Goal: Information Seeking & Learning: Learn about a topic

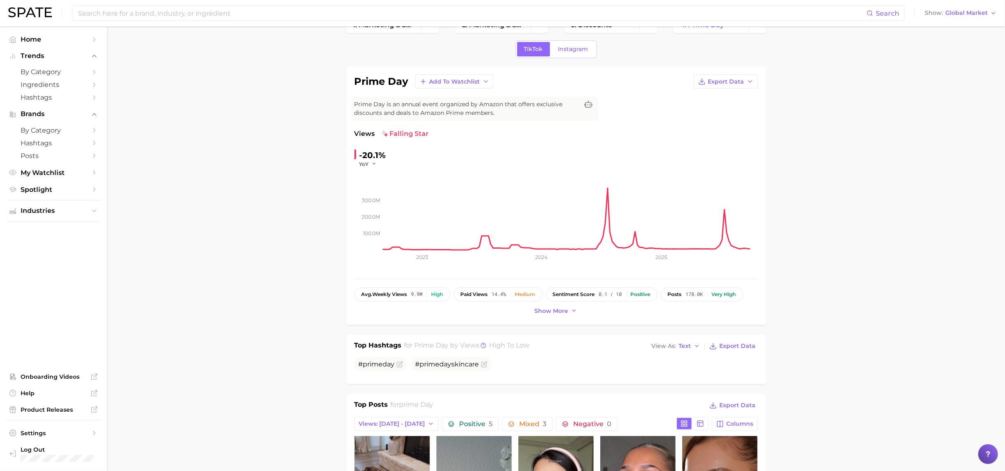
scroll to position [21, 0]
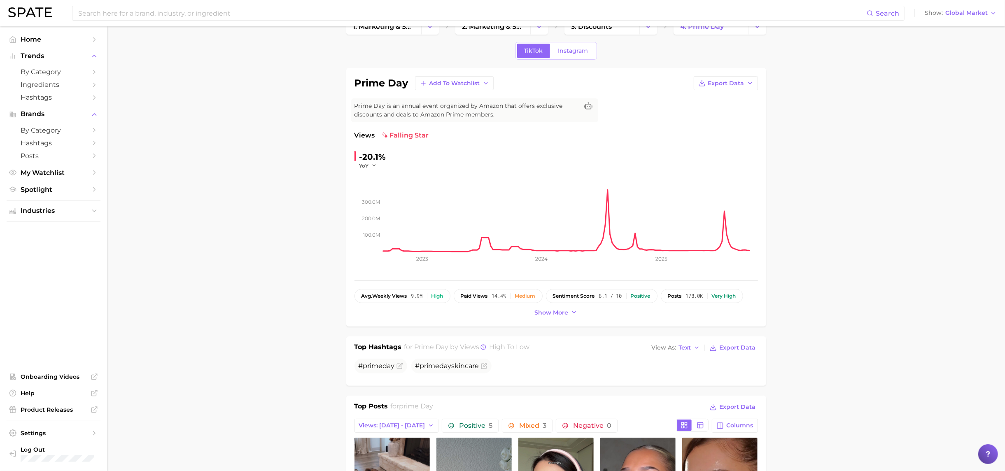
click at [398, 138] on span "falling star" at bounding box center [405, 135] width 47 height 10
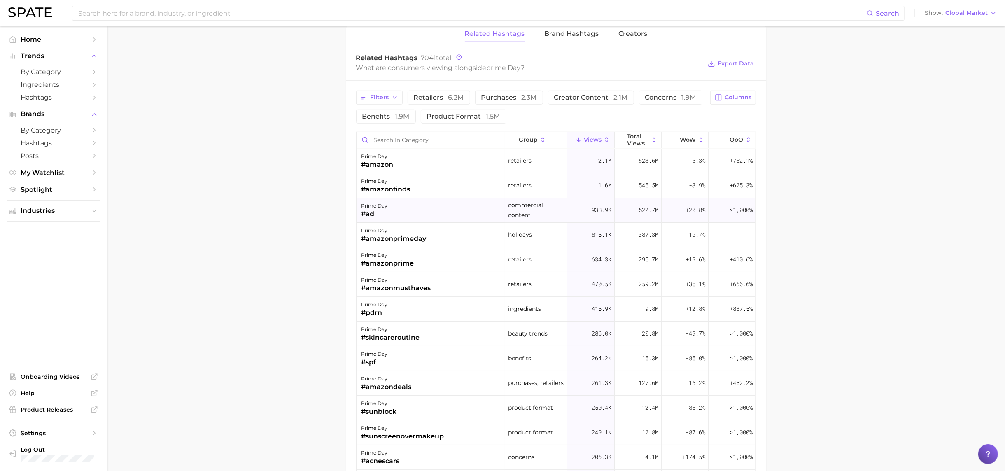
scroll to position [620, 0]
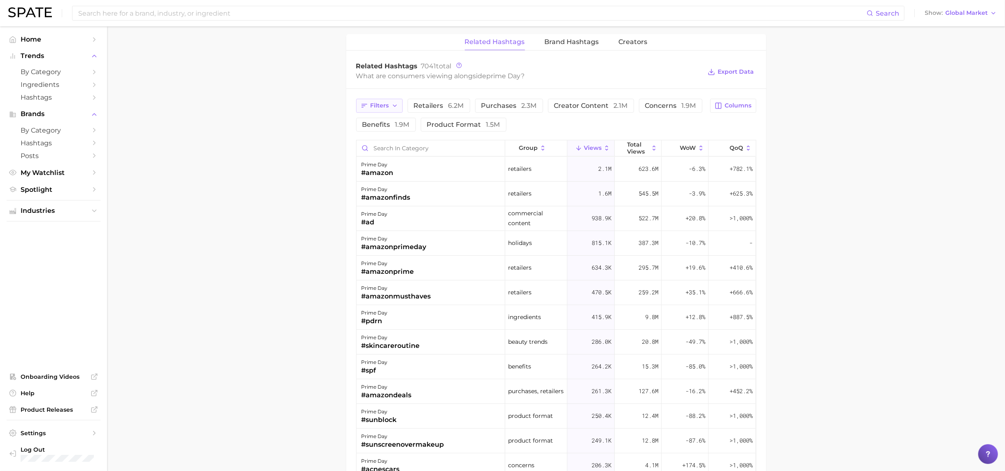
click at [386, 103] on span "Filters" at bounding box center [379, 105] width 19 height 7
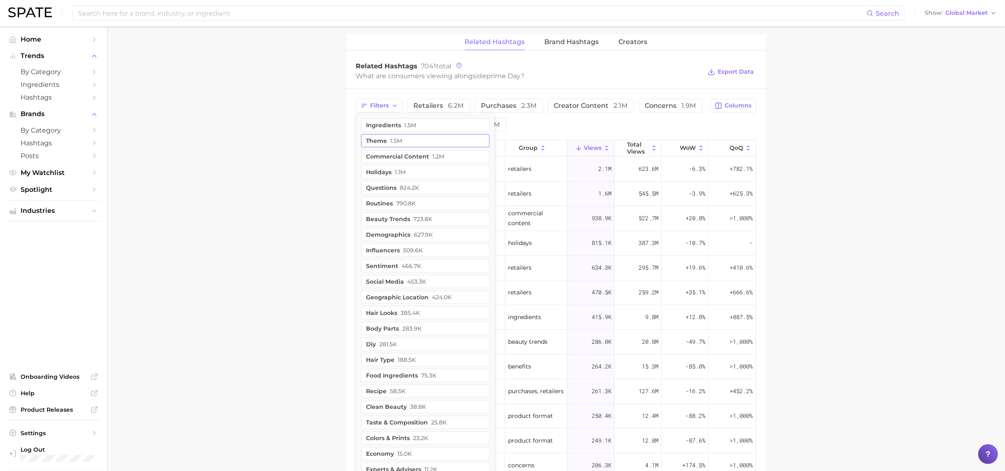
click at [385, 141] on button "theme 1.5m" at bounding box center [425, 140] width 128 height 13
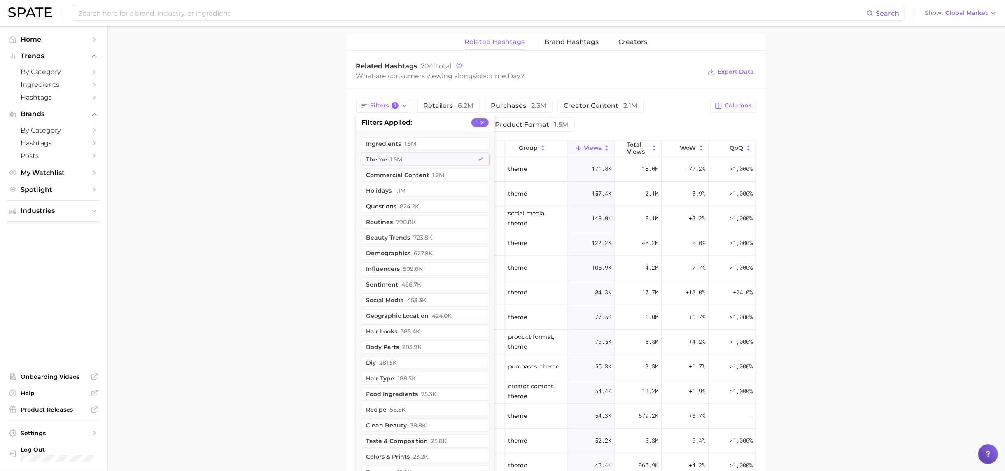
click at [790, 156] on main "1. marketing & sales 2. marketing & sales 3. discounts 4. prime day TikTok Inst…" at bounding box center [556, 33] width 898 height 1255
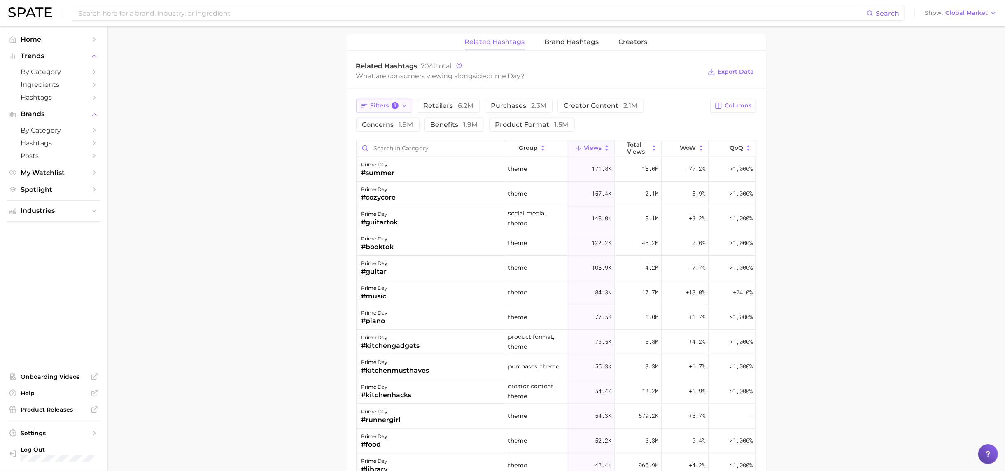
click at [383, 106] on span "Filters 1" at bounding box center [384, 105] width 28 height 7
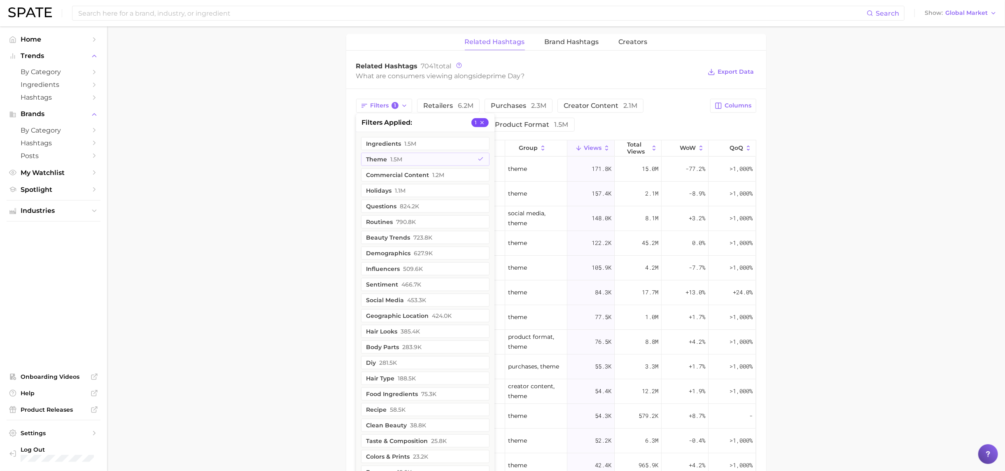
click at [483, 122] on icon "button" at bounding box center [482, 123] width 6 height 6
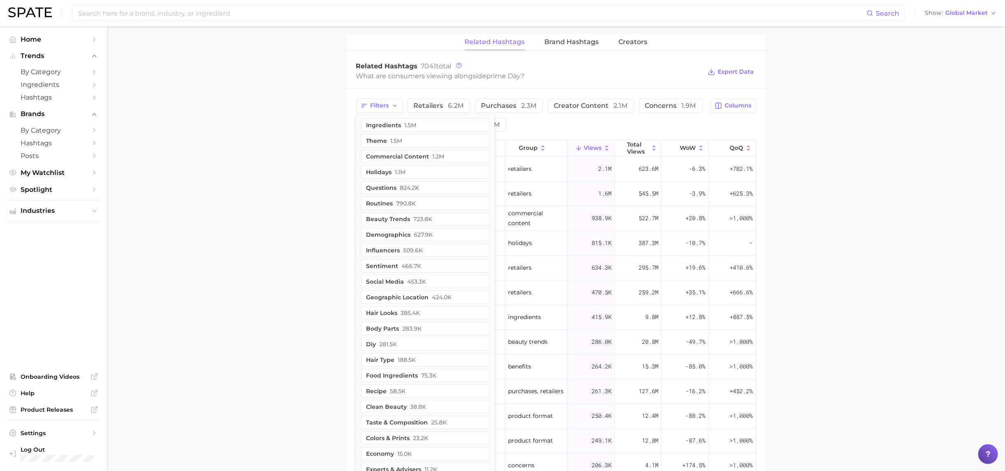
click at [790, 230] on main "1. marketing & sales 2. marketing & sales 3. discounts 4. prime day TikTok Inst…" at bounding box center [556, 33] width 898 height 1255
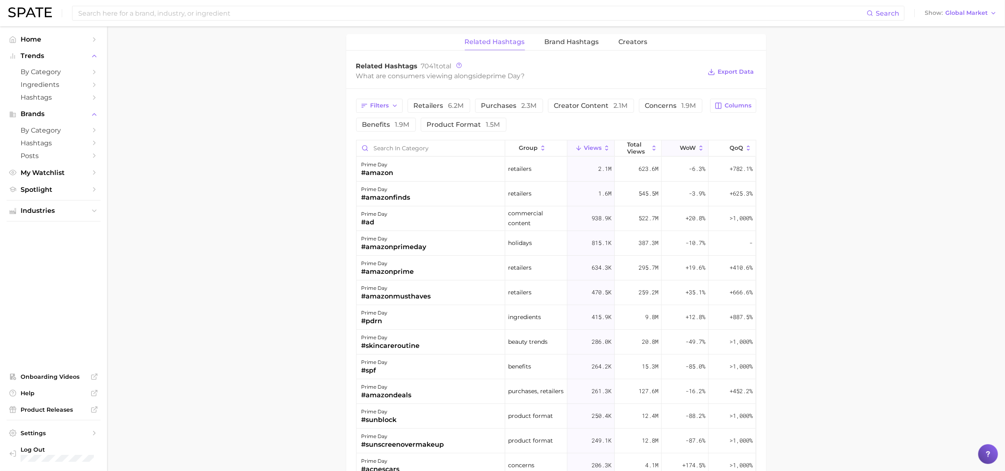
click at [691, 150] on span "WoW" at bounding box center [688, 147] width 16 height 7
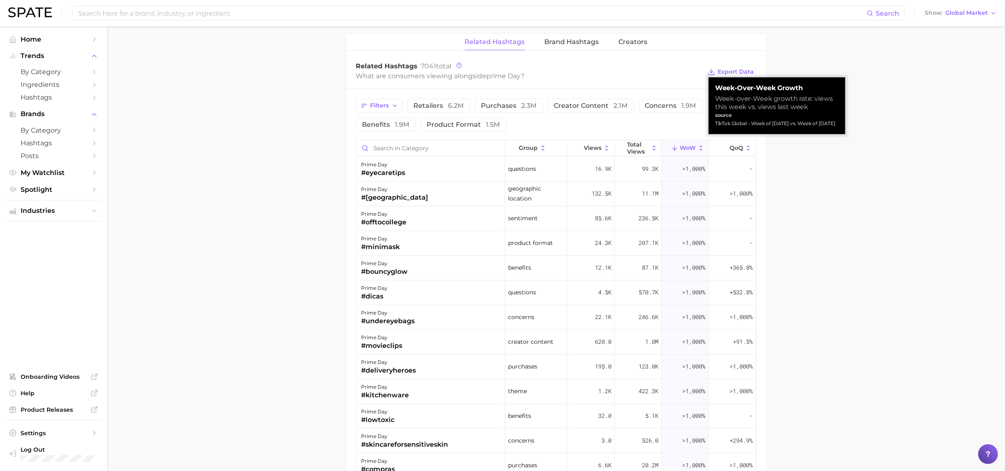
click at [790, 251] on main "1. marketing & sales 2. marketing & sales 3. discounts 4. prime day TikTok Inst…" at bounding box center [556, 33] width 898 height 1255
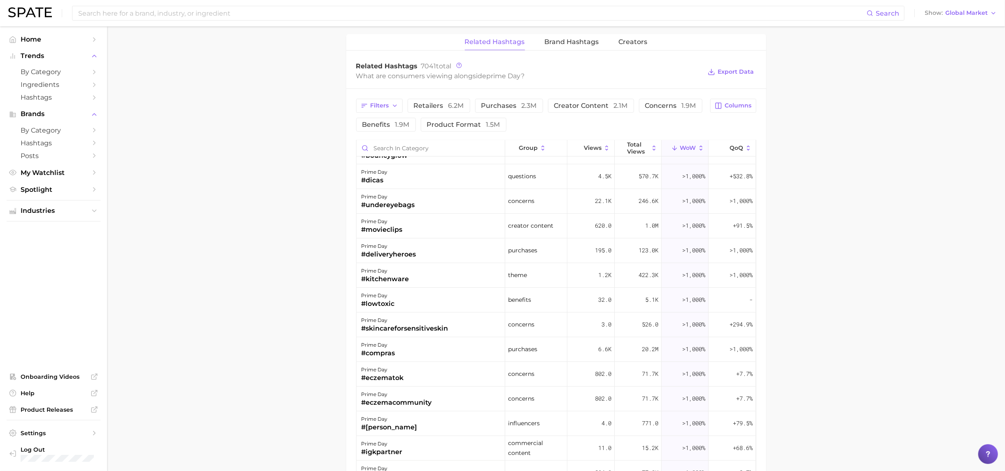
scroll to position [0, 0]
